Goal: Information Seeking & Learning: Find specific fact

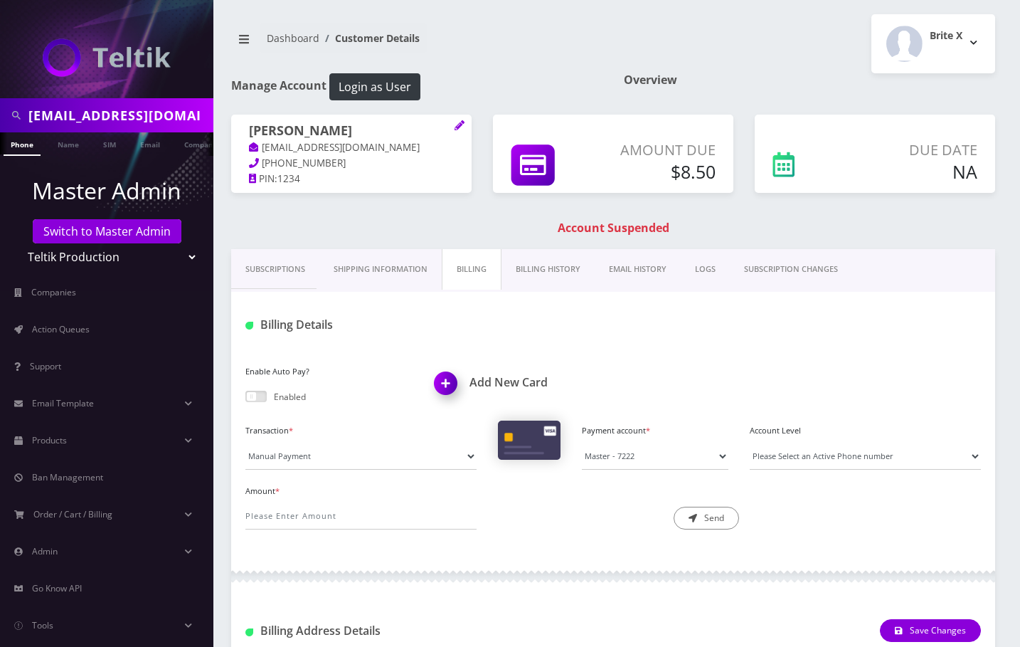
scroll to position [393, 0]
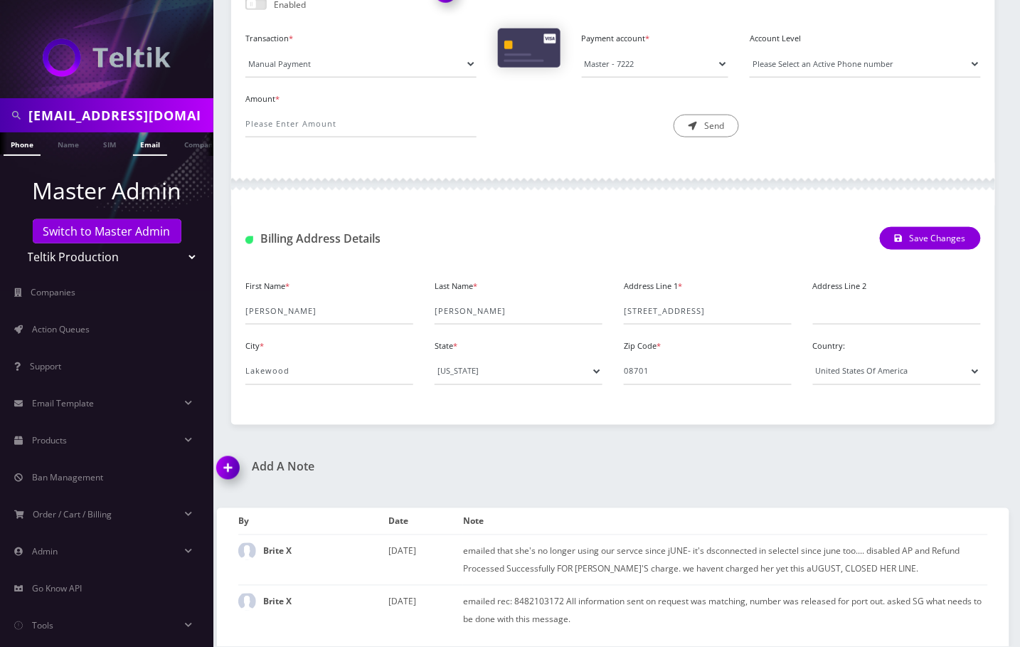
click at [150, 142] on link "Email" at bounding box center [150, 143] width 34 height 23
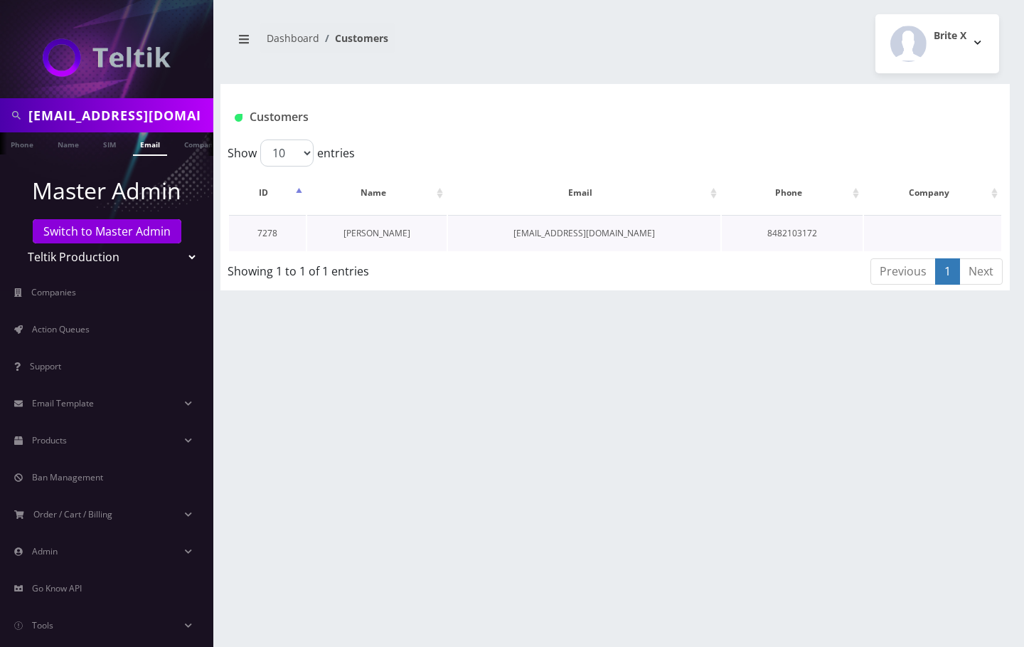
click at [378, 237] on link "[PERSON_NAME]" at bounding box center [377, 233] width 67 height 12
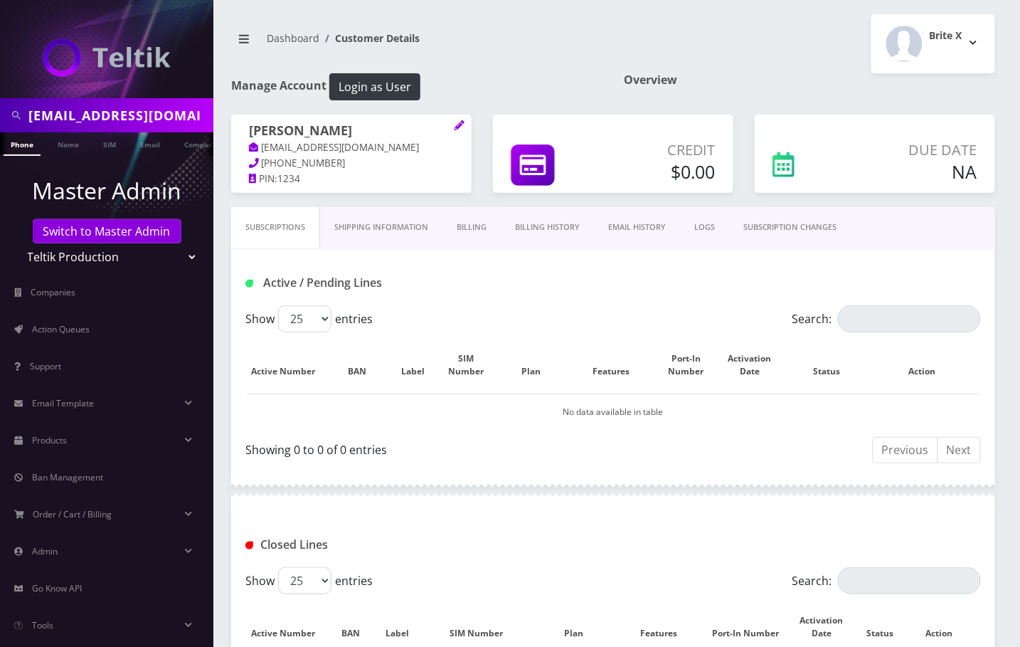
click at [566, 228] on link "Billing History" at bounding box center [547, 227] width 93 height 41
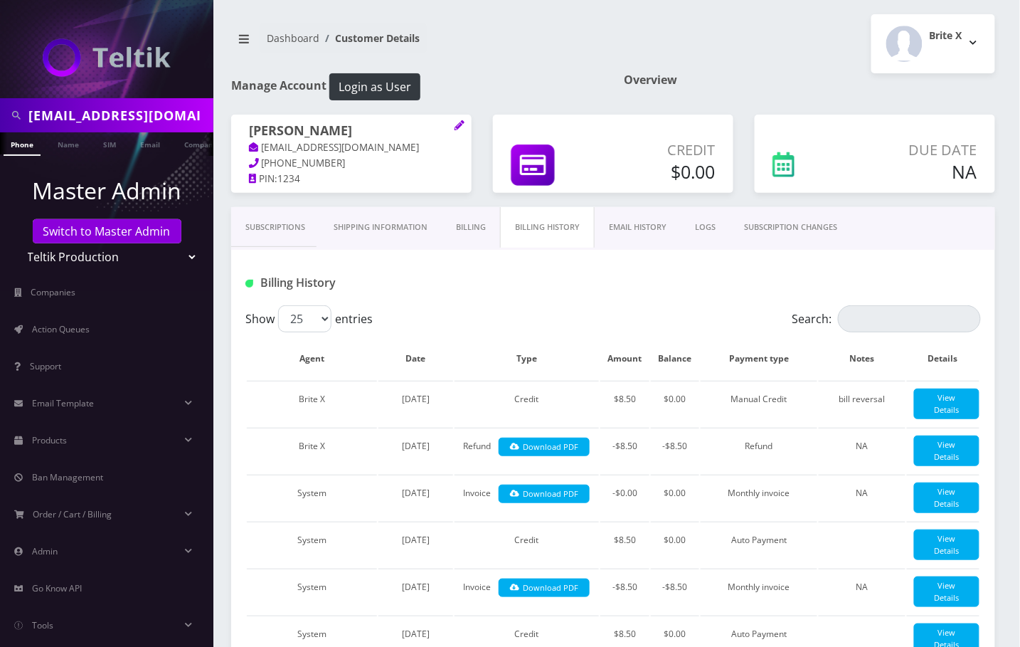
click at [481, 222] on link "Billing" at bounding box center [471, 227] width 58 height 41
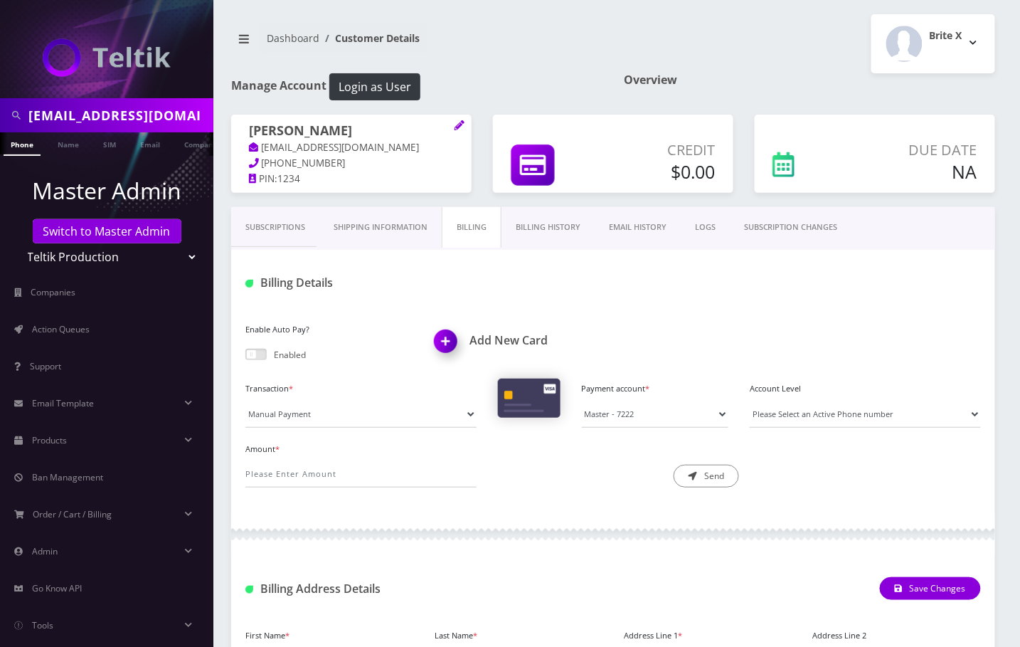
click at [87, 112] on input "shanastern613@gmail.com" at bounding box center [118, 115] width 181 height 27
click at [87, 112] on input "[EMAIL_ADDRESS][DOMAIN_NAME]" at bounding box center [118, 115] width 181 height 27
type input "accord bus"
click at [67, 147] on link "Name" at bounding box center [69, 143] width 36 height 23
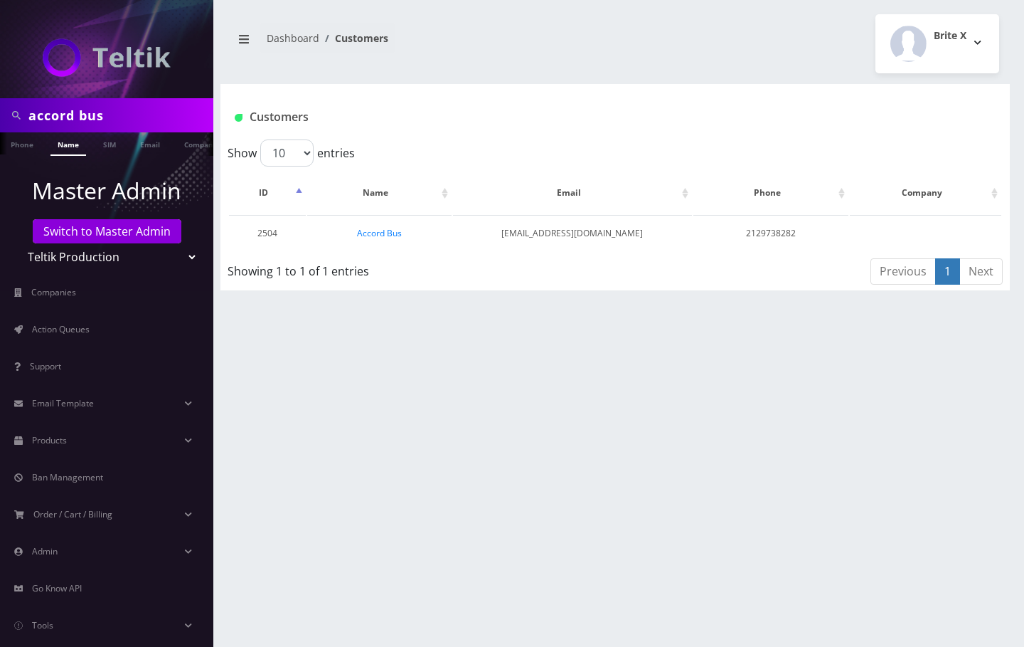
click at [384, 234] on link "Accord Bus" at bounding box center [379, 233] width 45 height 12
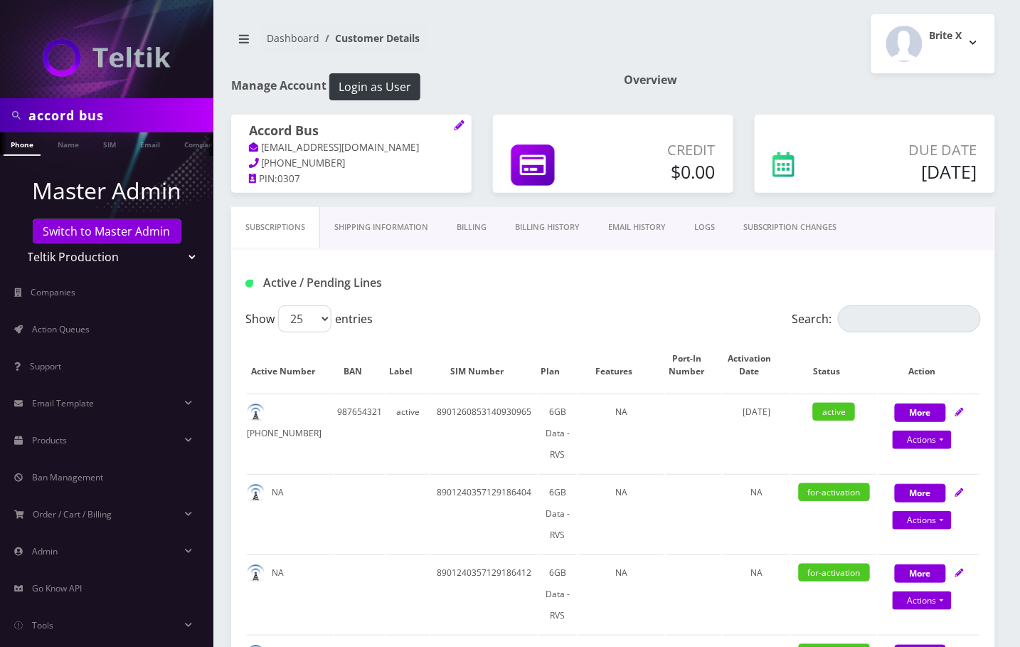
click at [647, 236] on link "EMAIL HISTORY" at bounding box center [637, 227] width 86 height 41
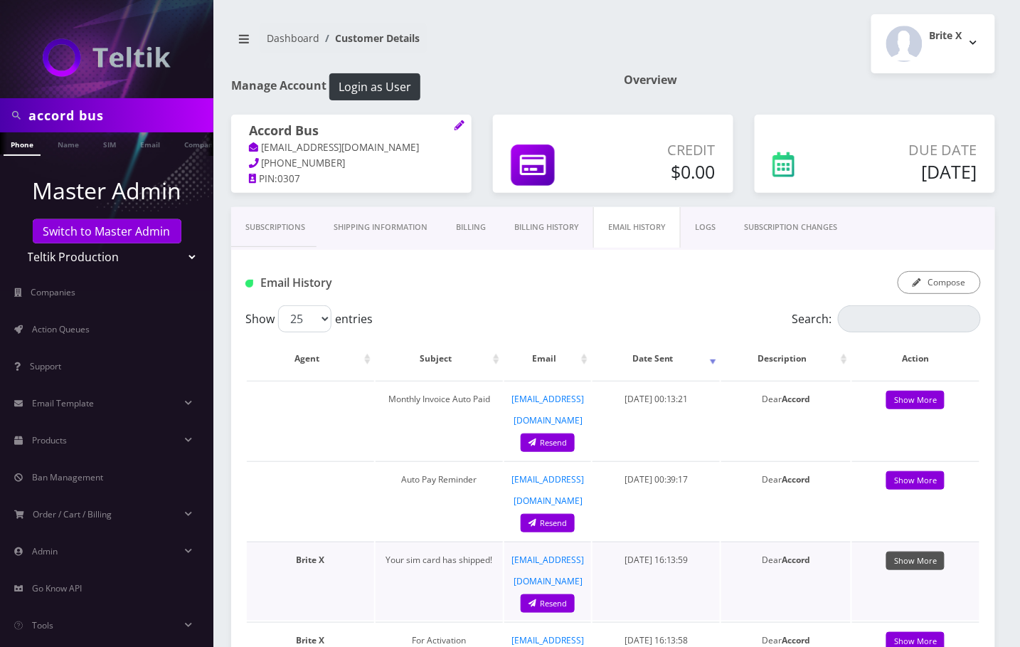
click at [889, 551] on link "Show More" at bounding box center [915, 560] width 58 height 19
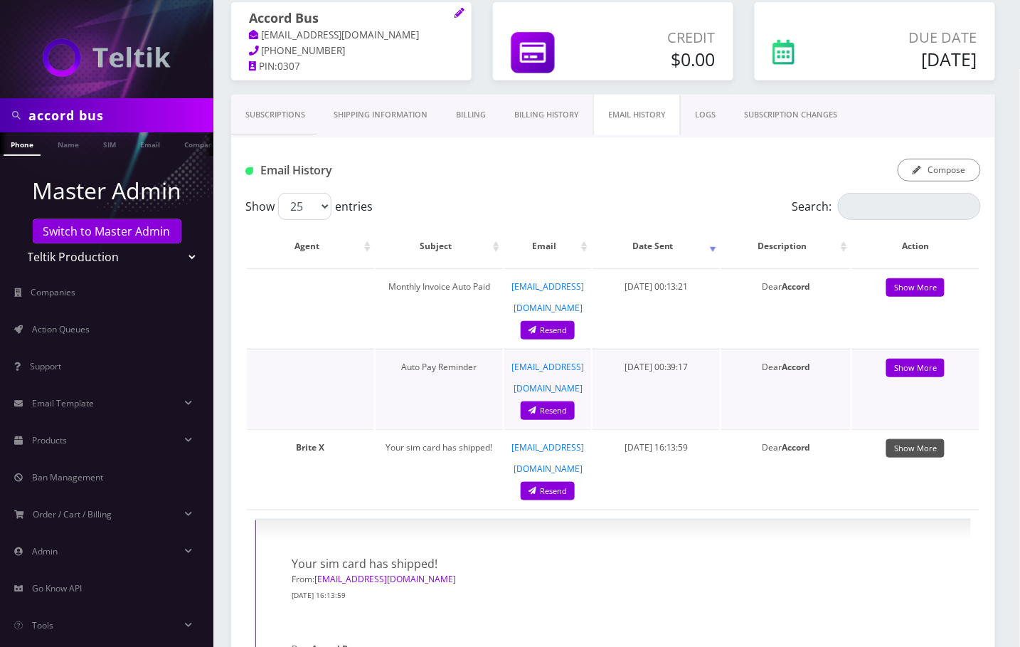
scroll to position [189, 0]
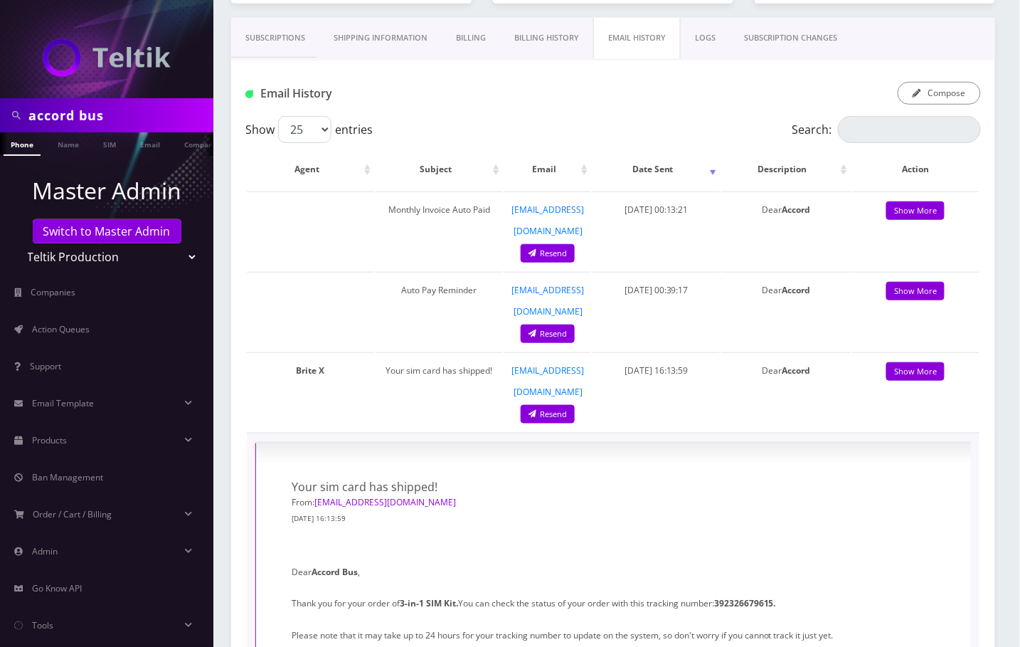
click at [745, 598] on strong "392326679615." at bounding box center [745, 604] width 62 height 12
copy strong "392326679615"
click at [399, 38] on link "Shipping Information" at bounding box center [380, 38] width 122 height 41
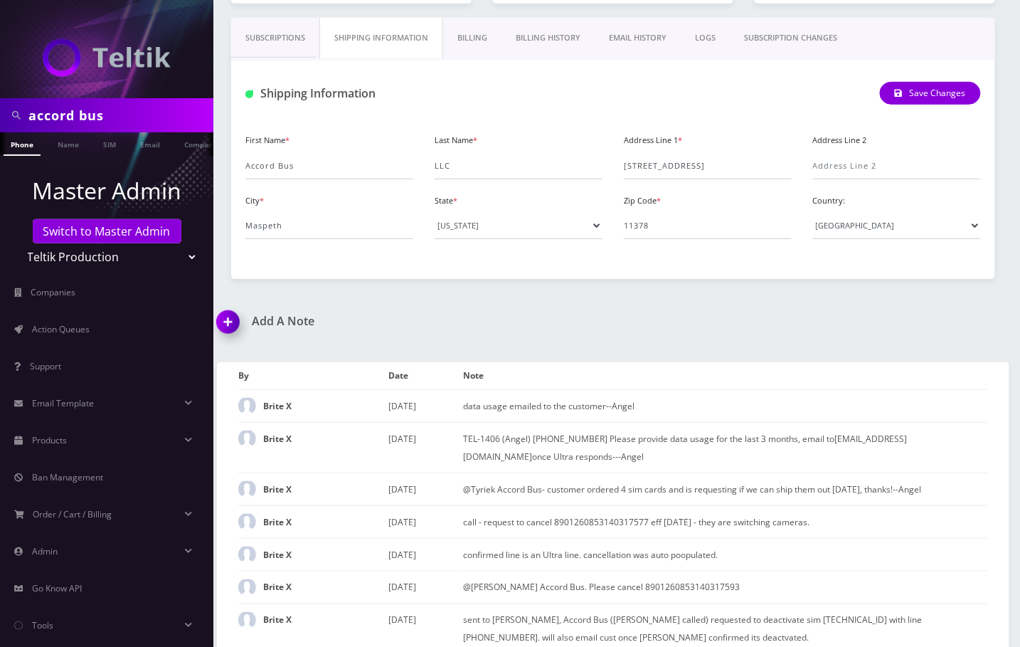
click at [632, 34] on link "EMAIL HISTORY" at bounding box center [638, 38] width 86 height 41
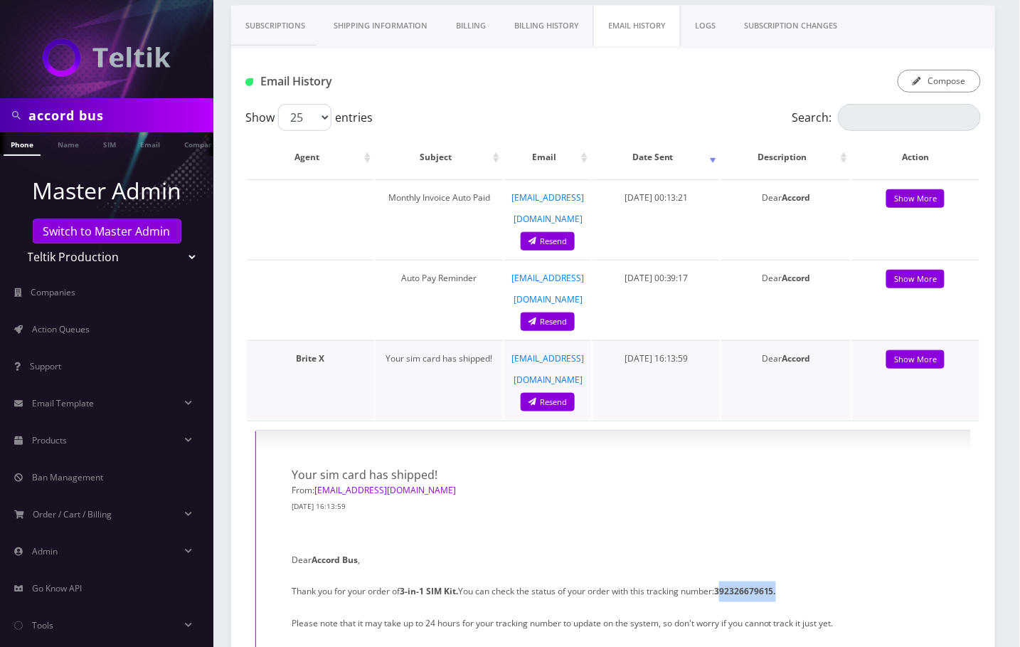
scroll to position [189, 0]
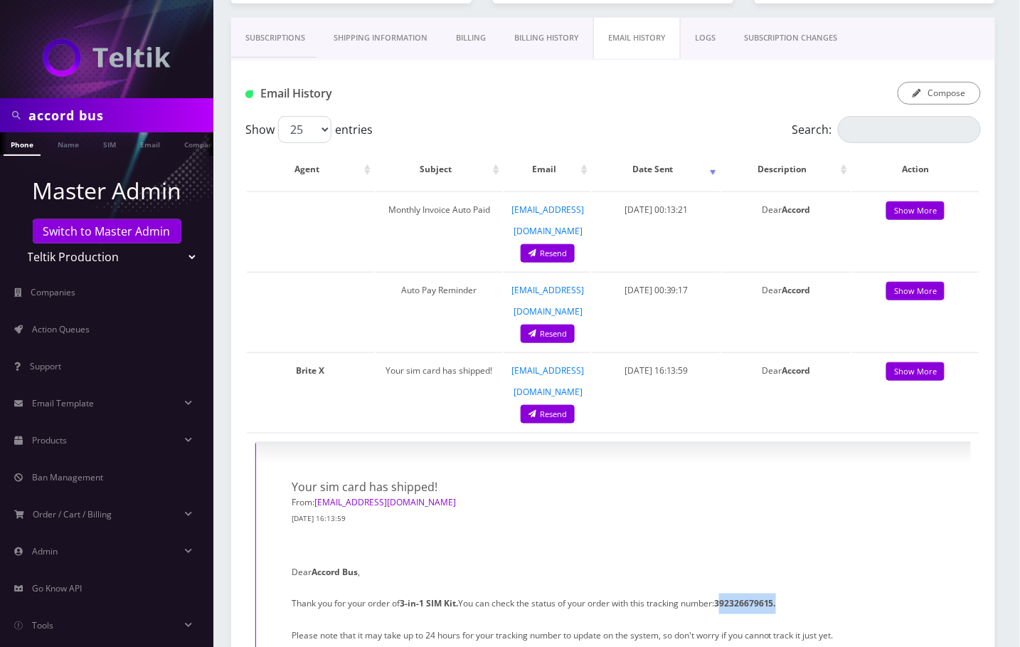
click at [299, 39] on link "Subscriptions" at bounding box center [275, 38] width 88 height 41
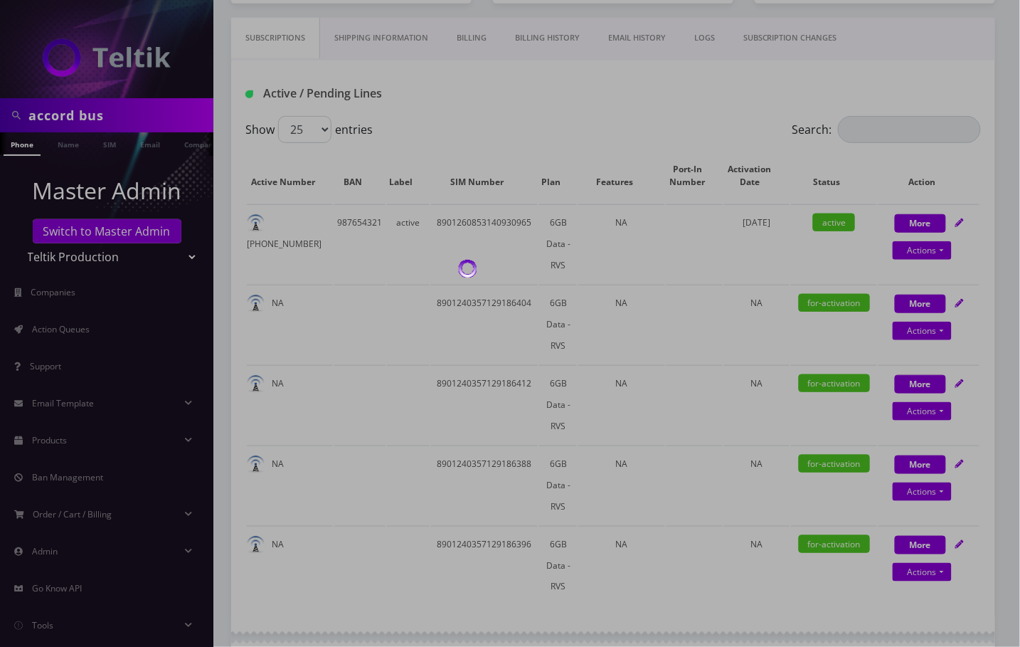
click at [399, 42] on div at bounding box center [510, 323] width 1020 height 647
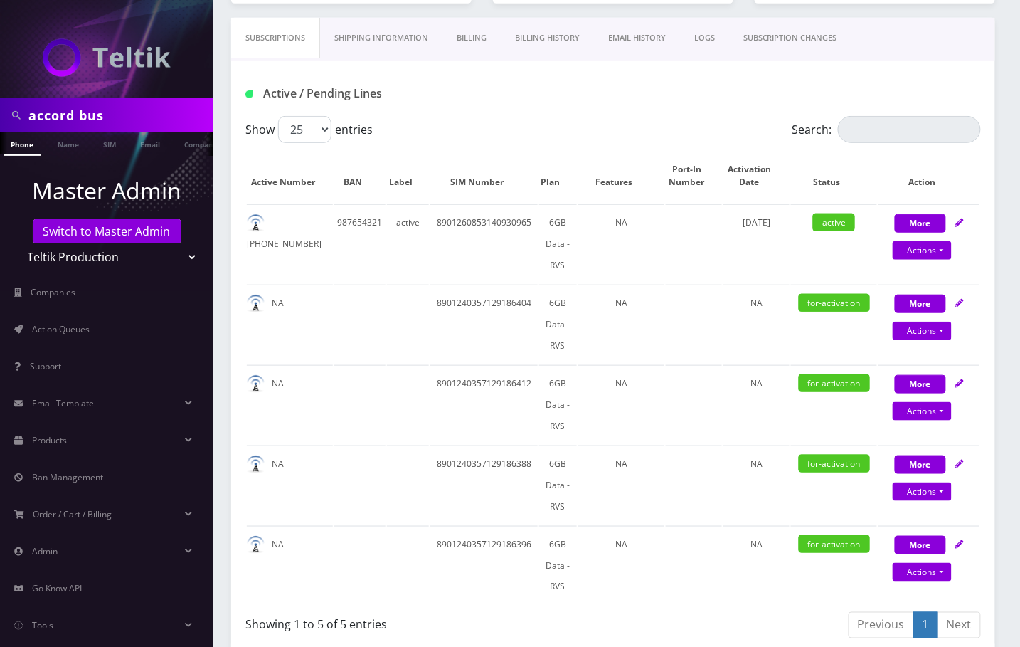
click at [406, 36] on link "Shipping Information" at bounding box center [381, 38] width 122 height 41
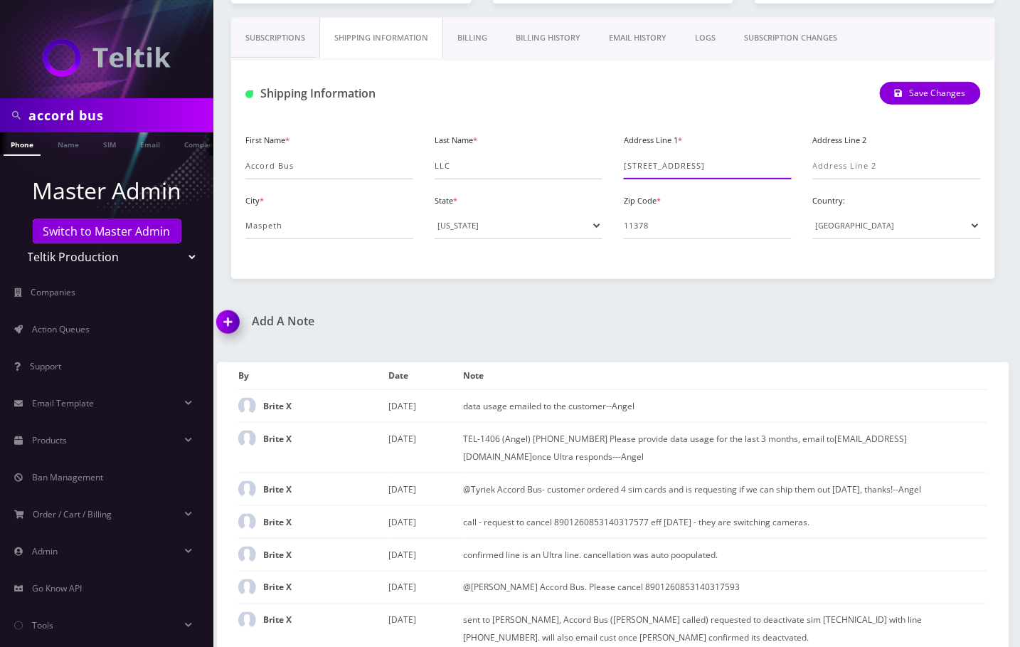
click at [681, 166] on input "44-21 54th Drive" at bounding box center [708, 165] width 168 height 27
click at [794, 603] on td "@Jay Accord Bus. Please cancel 8901260853140317593" at bounding box center [725, 586] width 525 height 33
click at [264, 235] on input "Maspeth" at bounding box center [329, 225] width 168 height 27
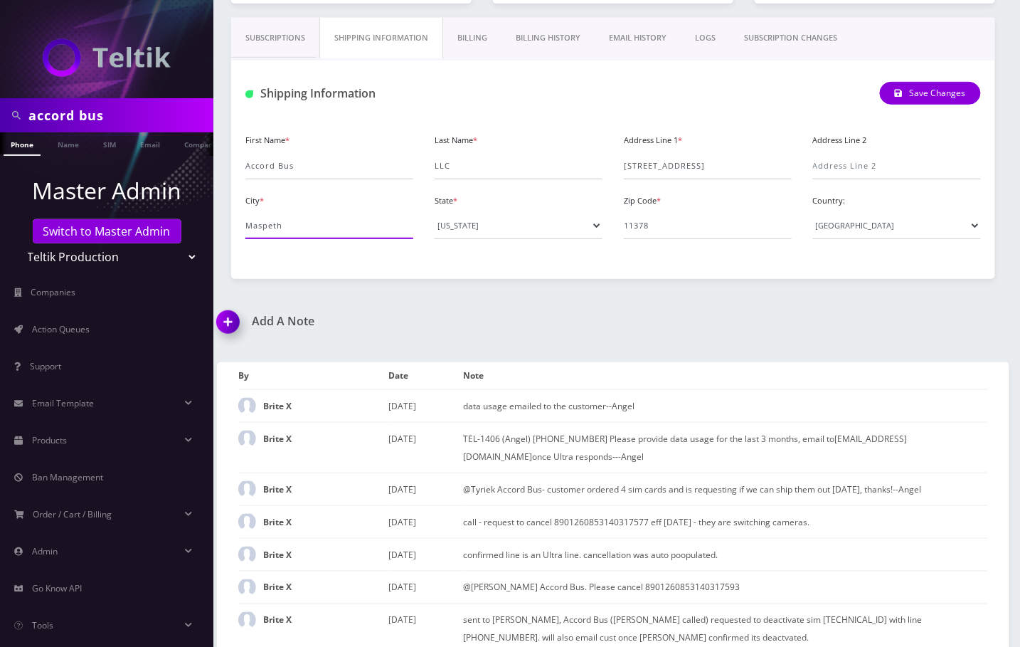
click at [264, 235] on input "Maspeth" at bounding box center [329, 225] width 168 height 27
click at [662, 219] on input "11378" at bounding box center [708, 225] width 168 height 27
